Goal: Information Seeking & Learning: Learn about a topic

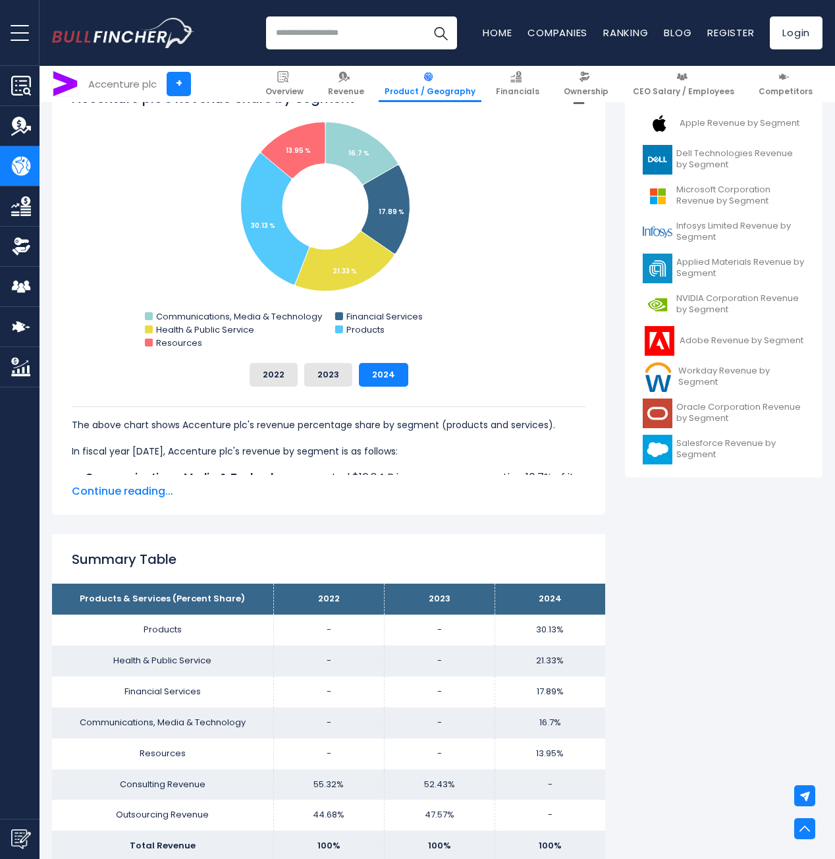
scroll to position [395, 0]
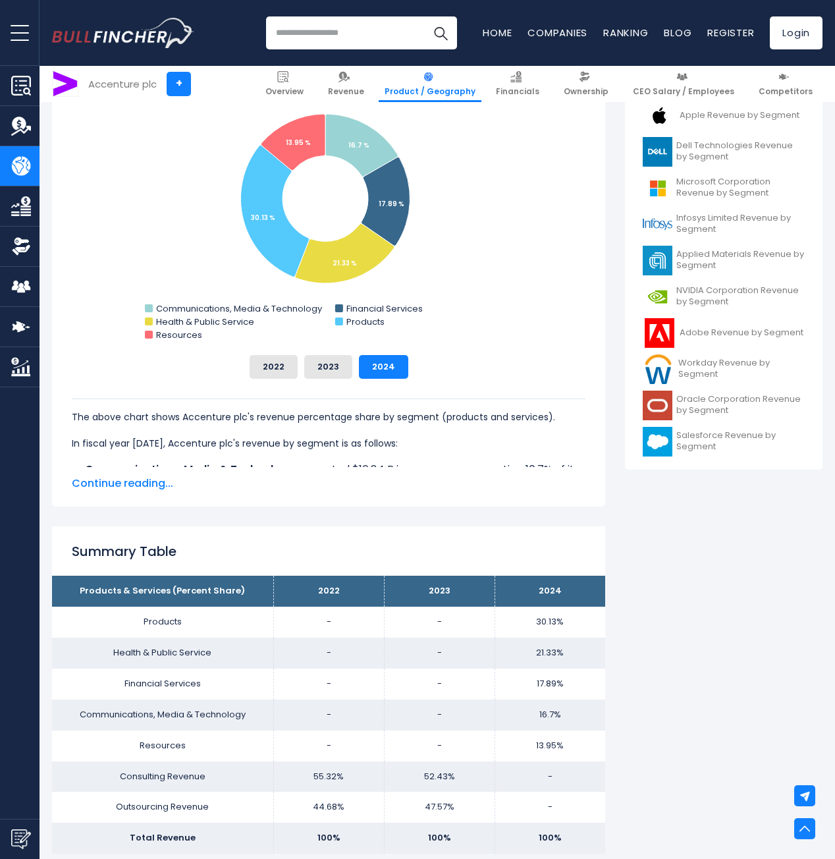
click at [148, 484] on span "Continue reading..." at bounding box center [329, 484] width 514 height 16
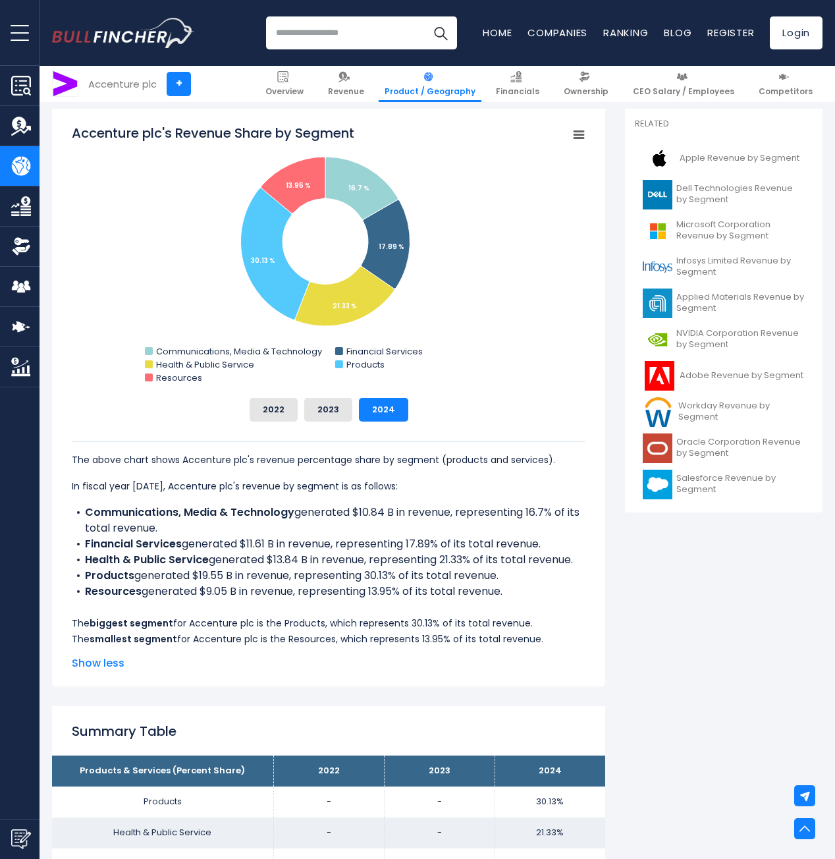
scroll to position [329, 0]
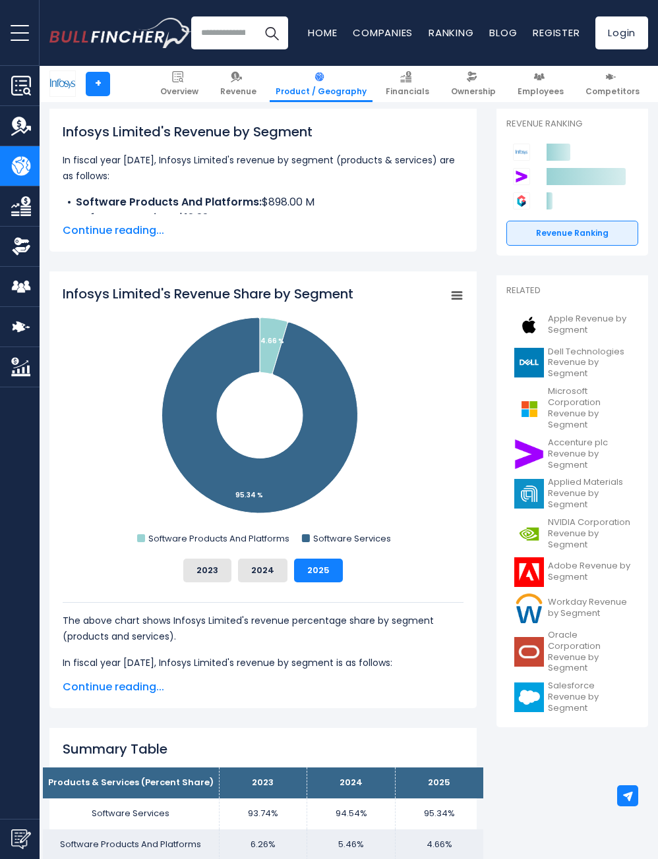
scroll to position [198, 0]
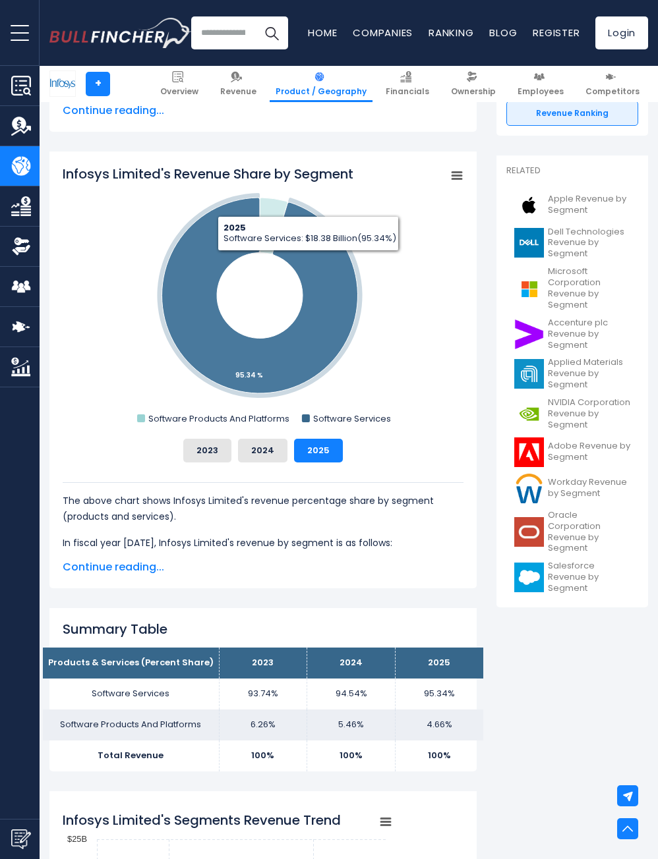
scroll to position [329, 0]
